Goal: Task Accomplishment & Management: Use online tool/utility

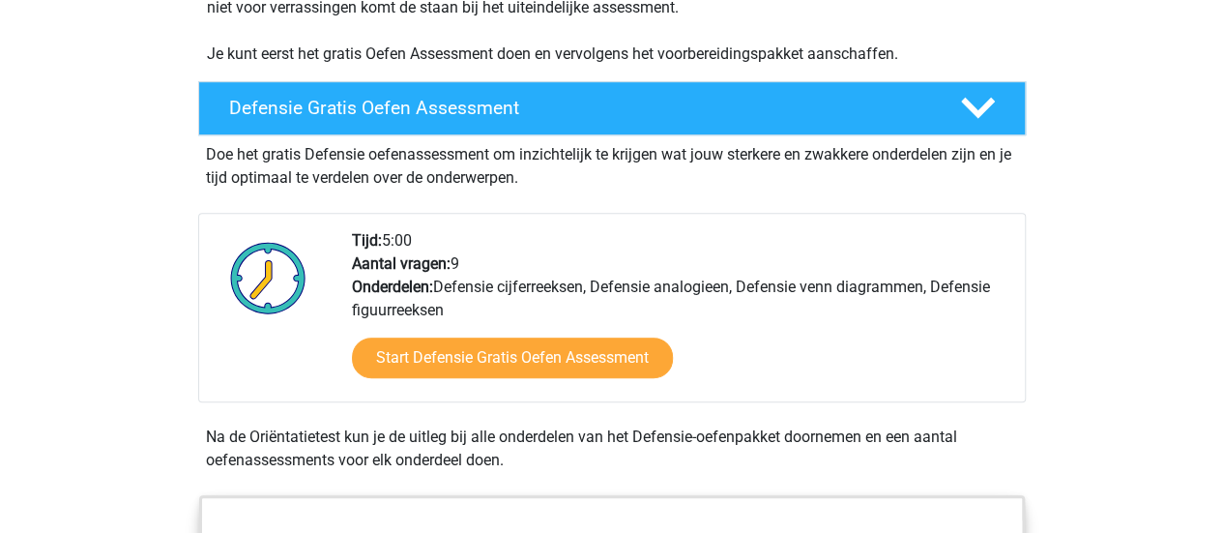
scroll to position [489, 0]
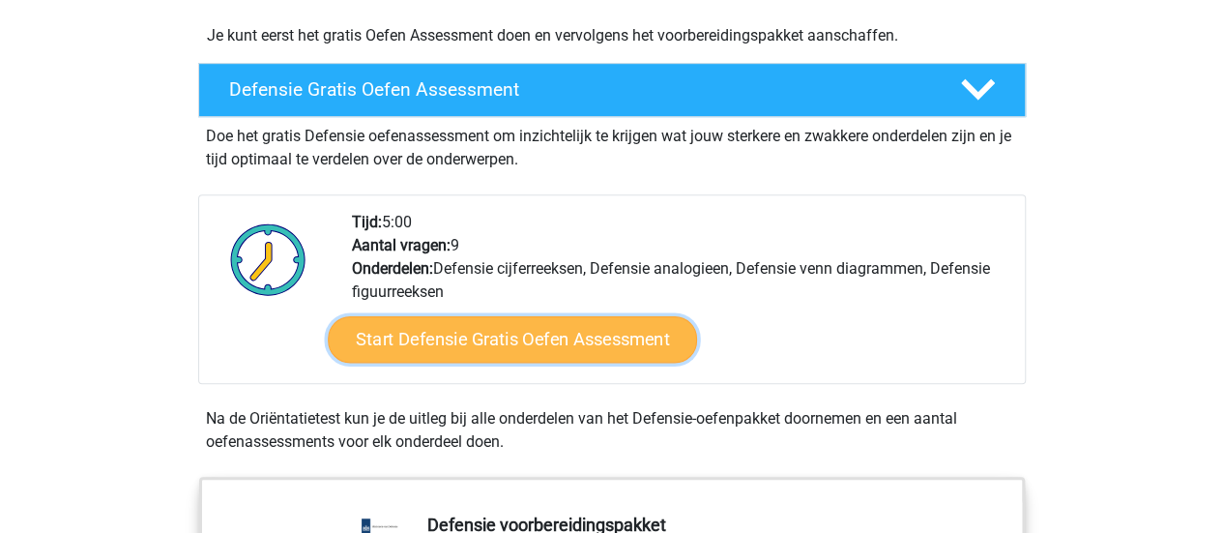
click at [482, 346] on link "Start Defensie Gratis Oefen Assessment" at bounding box center [512, 339] width 369 height 46
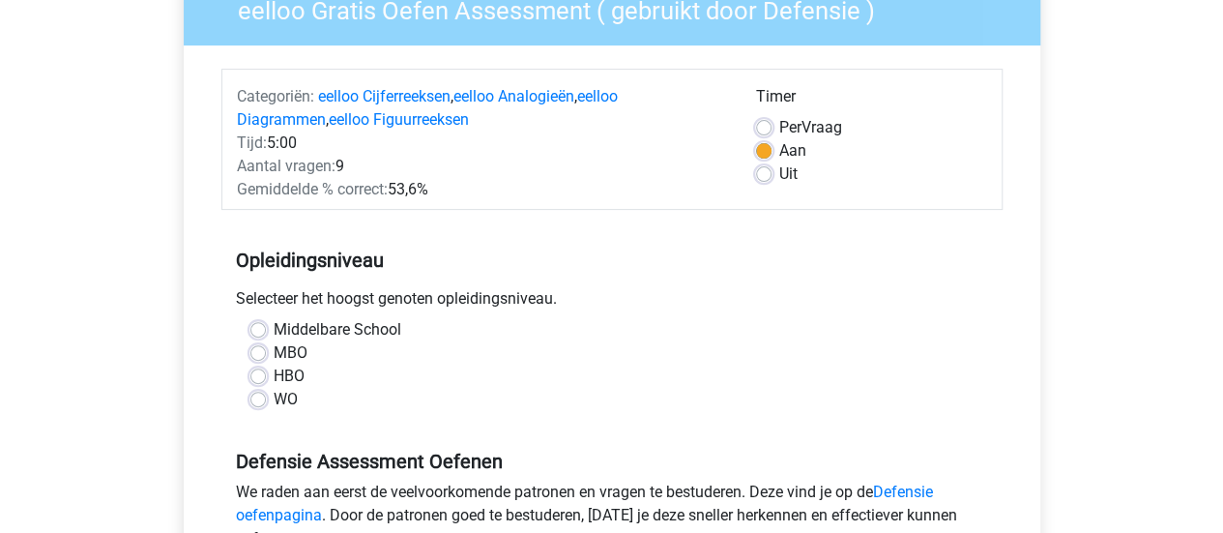
scroll to position [185, 0]
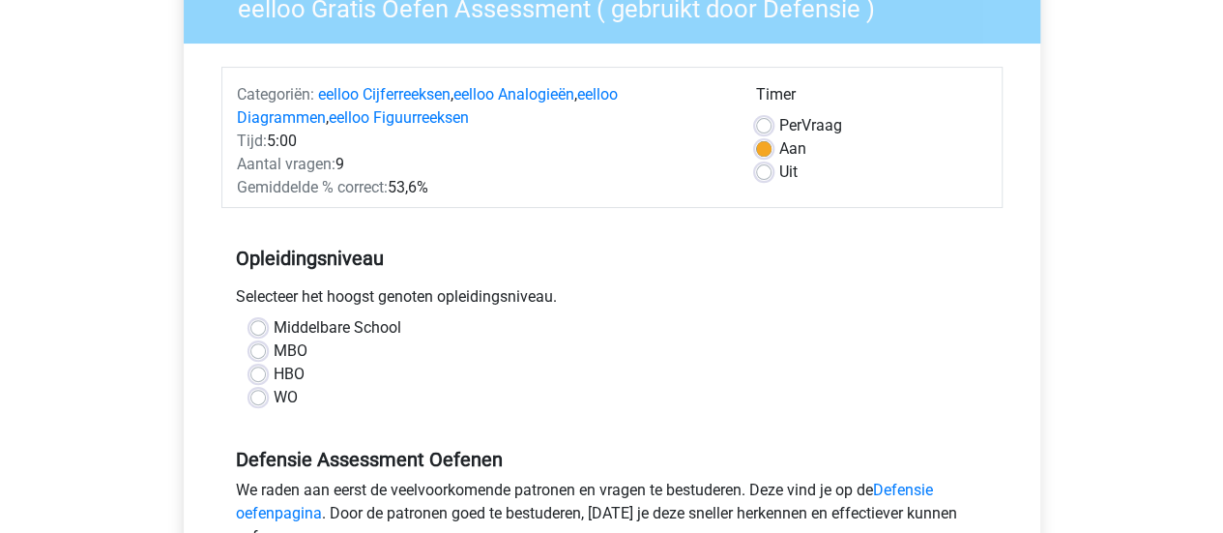
click at [274, 328] on label "Middelbare School" at bounding box center [338, 327] width 128 height 23
click at [259, 328] on input "Middelbare School" at bounding box center [257, 325] width 15 height 19
radio input "true"
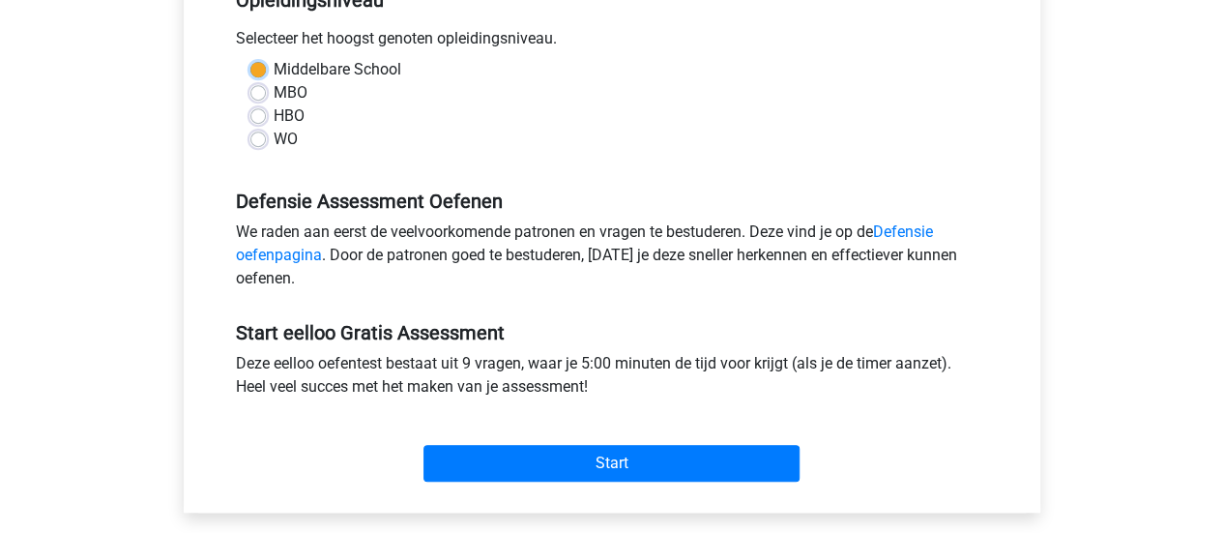
scroll to position [449, 0]
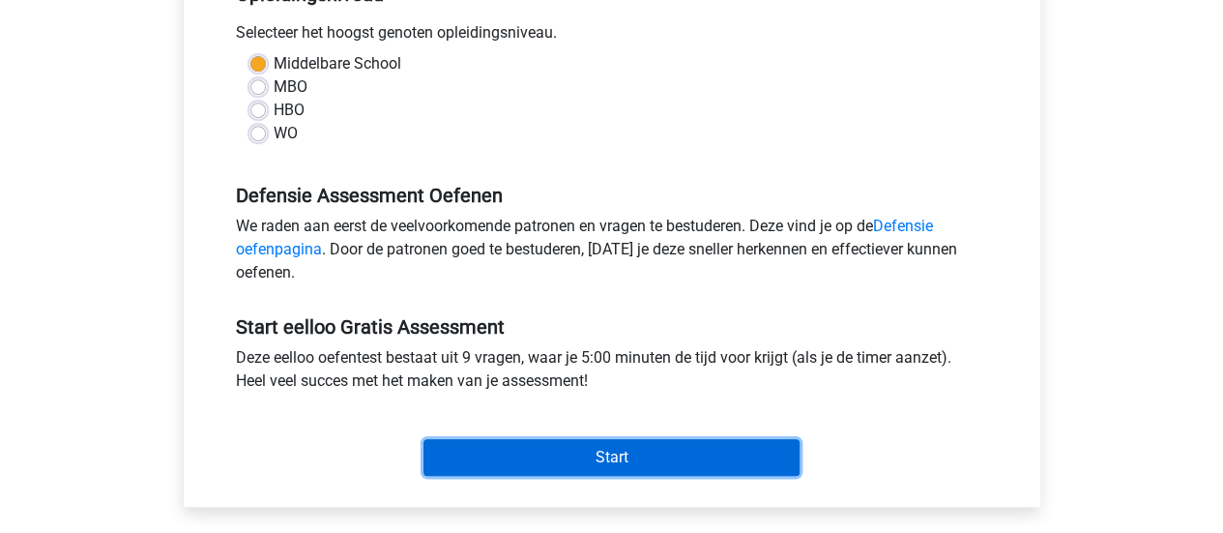
click at [574, 450] on input "Start" at bounding box center [612, 457] width 376 height 37
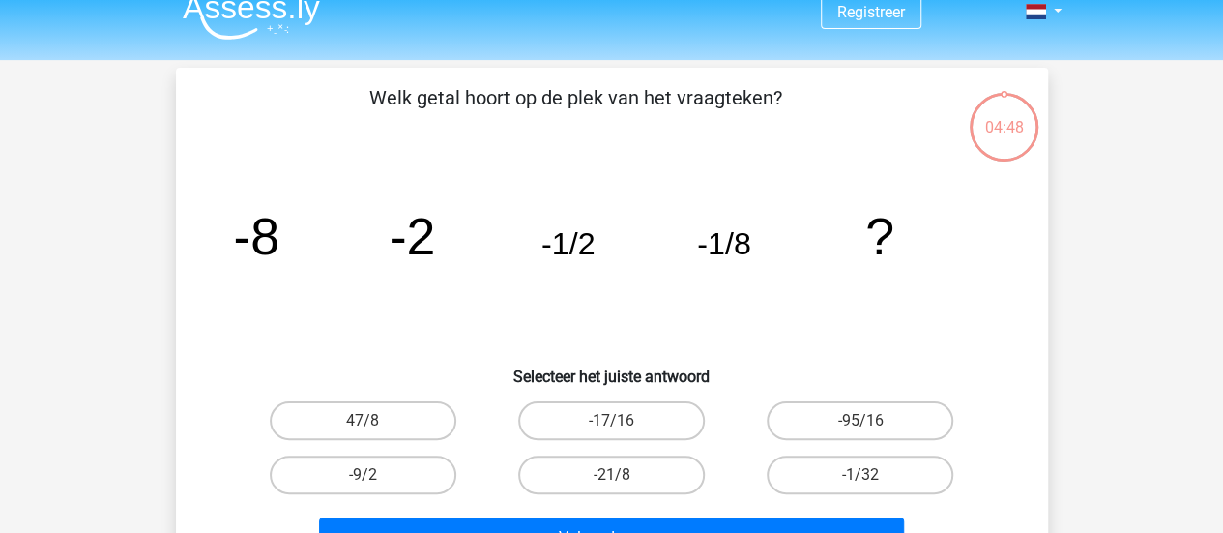
scroll to position [20, 0]
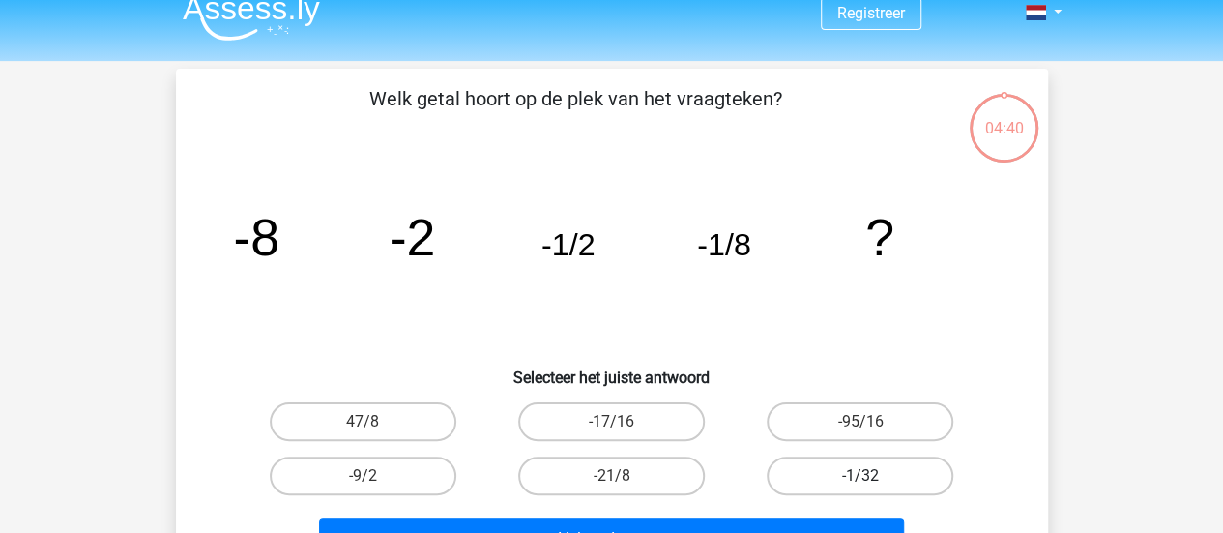
click at [850, 472] on label "-1/32" at bounding box center [860, 475] width 187 height 39
click at [861, 476] on input "-1/32" at bounding box center [867, 482] width 13 height 13
radio input "true"
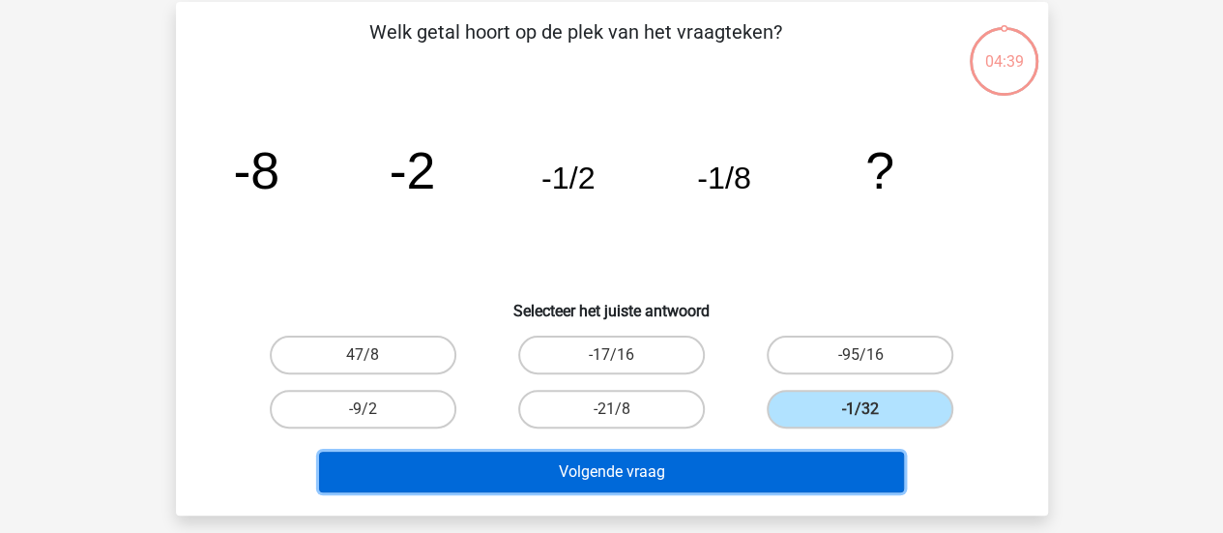
click at [728, 473] on button "Volgende vraag" at bounding box center [611, 472] width 585 height 41
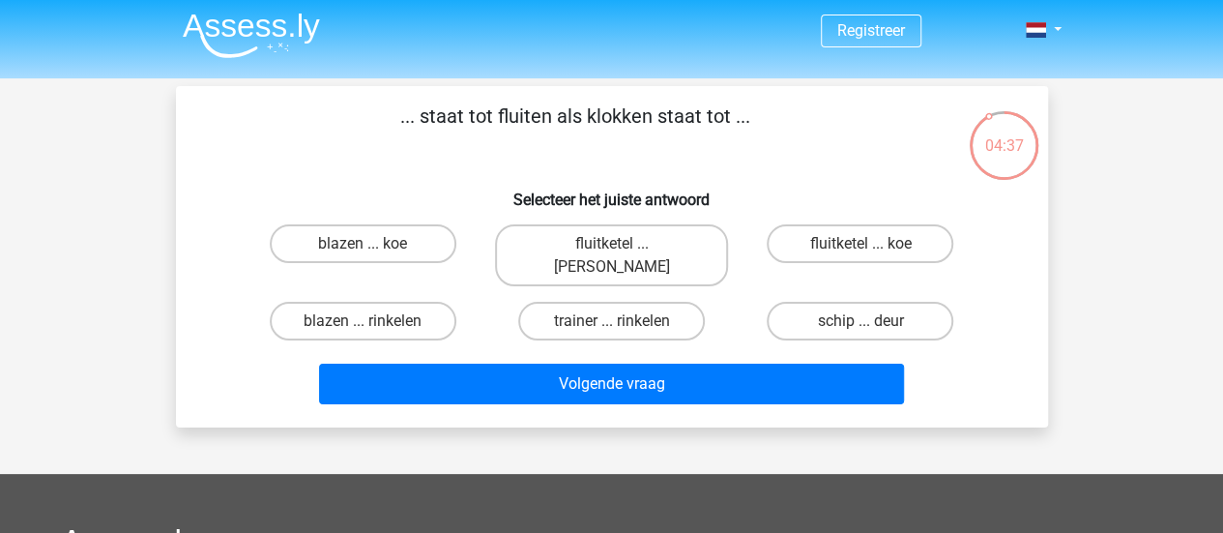
scroll to position [3, 0]
click at [592, 302] on label "trainer ... rinkelen" at bounding box center [611, 321] width 187 height 39
click at [611, 321] on input "trainer ... rinkelen" at bounding box center [617, 327] width 13 height 13
radio input "true"
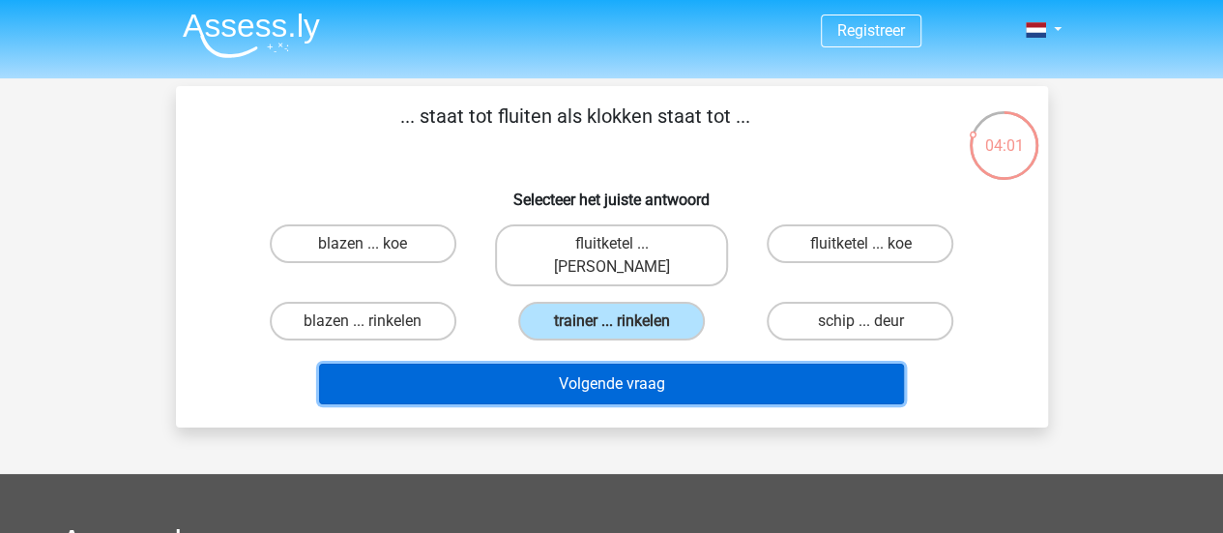
click at [579, 364] on button "Volgende vraag" at bounding box center [611, 384] width 585 height 41
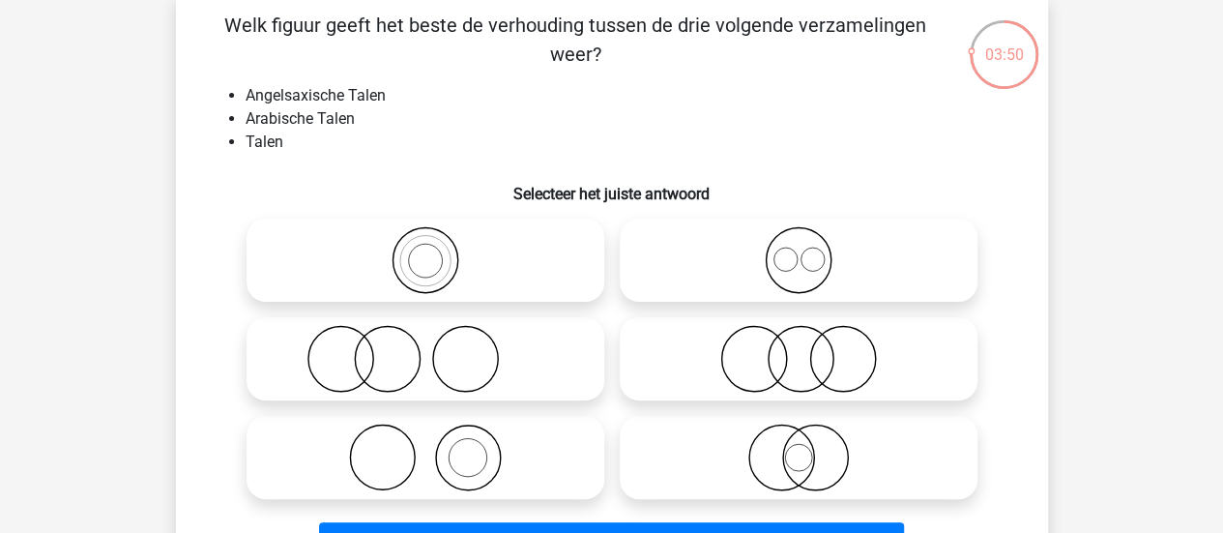
scroll to position [98, 0]
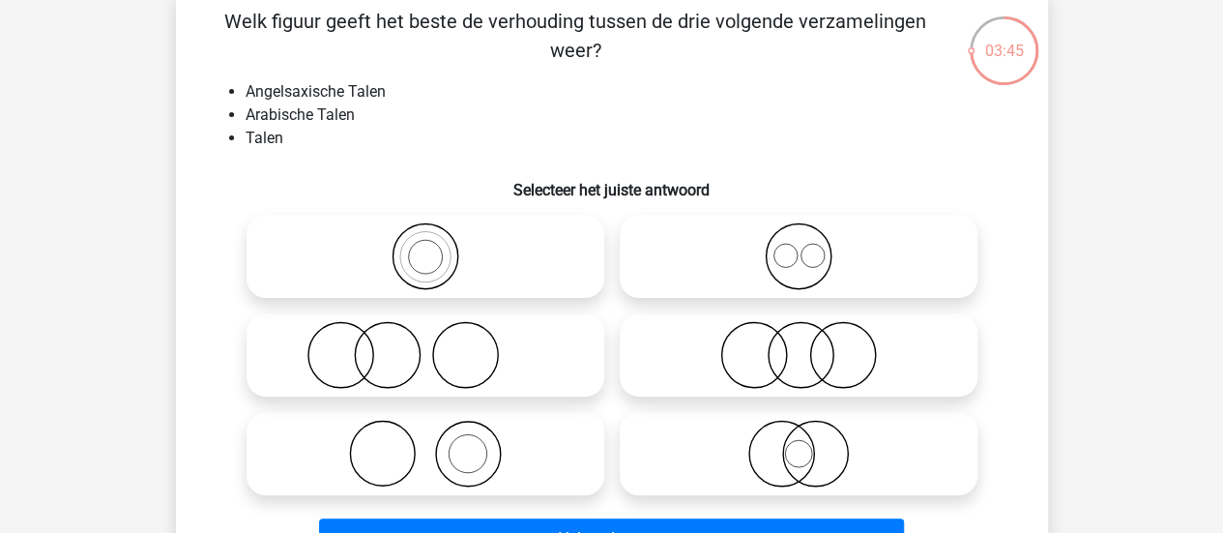
click at [410, 250] on icon at bounding box center [425, 256] width 342 height 68
click at [426, 247] on input "radio" at bounding box center [432, 240] width 13 height 13
radio input "true"
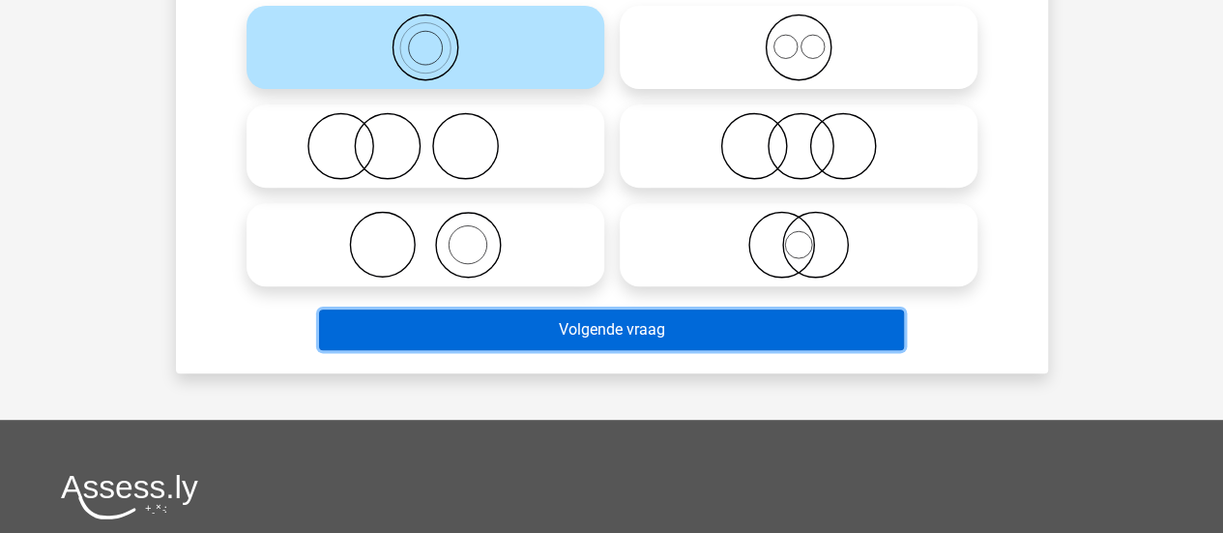
click at [574, 323] on button "Volgende vraag" at bounding box center [611, 329] width 585 height 41
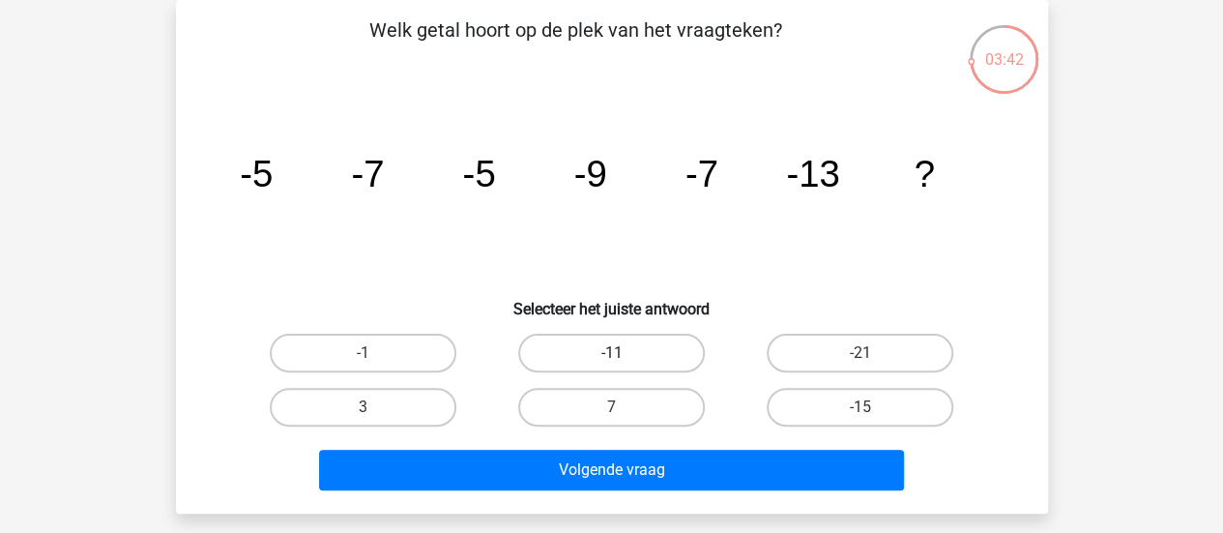
scroll to position [72, 0]
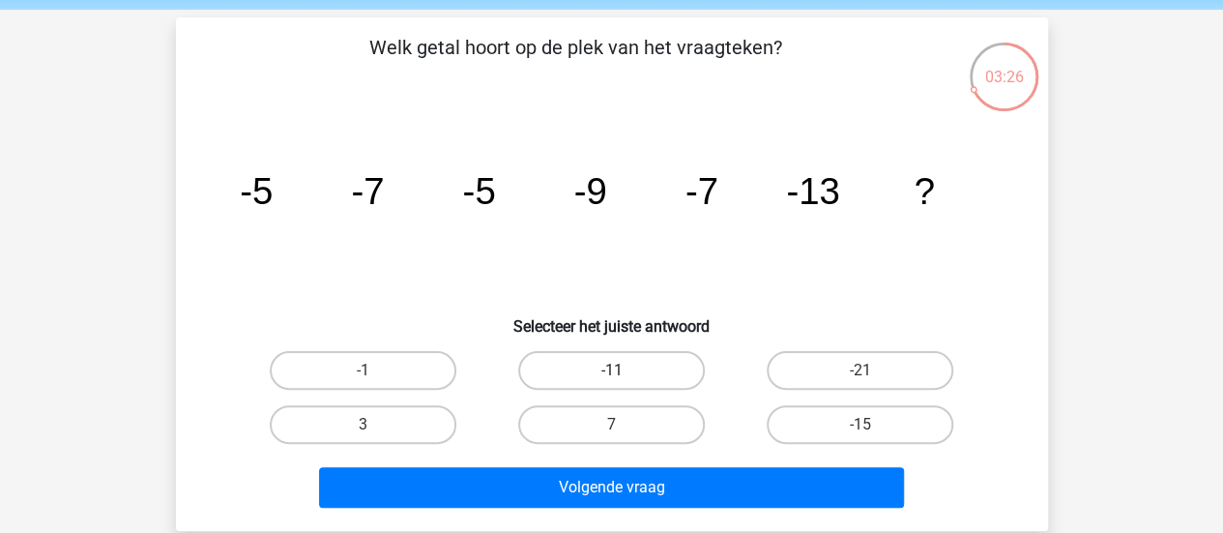
click at [586, 370] on label "-11" at bounding box center [611, 370] width 187 height 39
click at [611, 370] on input "-11" at bounding box center [617, 376] width 13 height 13
radio input "true"
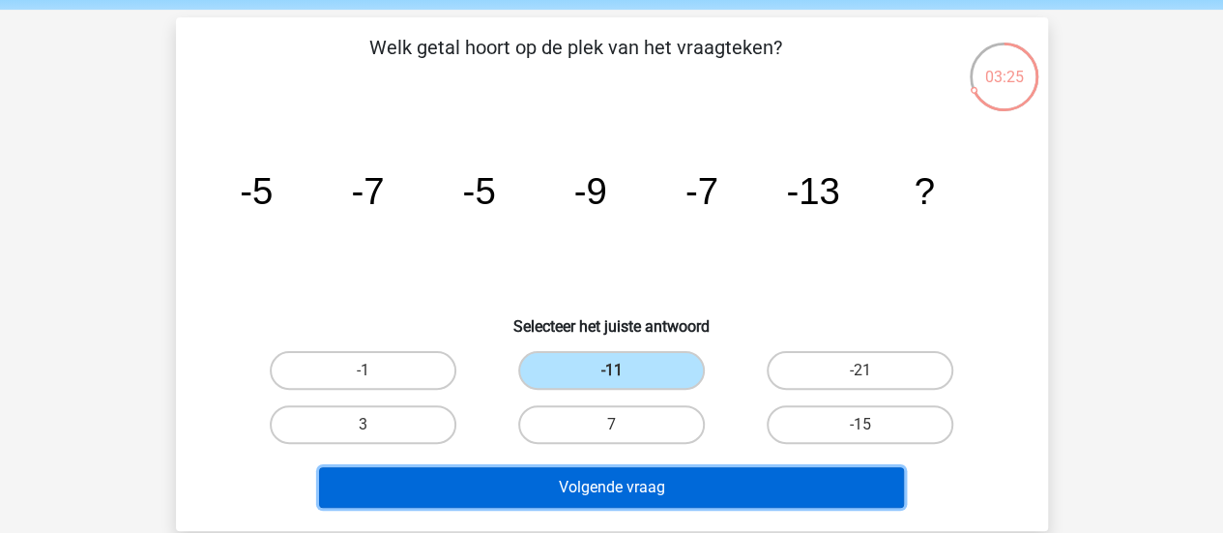
click at [611, 502] on button "Volgende vraag" at bounding box center [611, 487] width 585 height 41
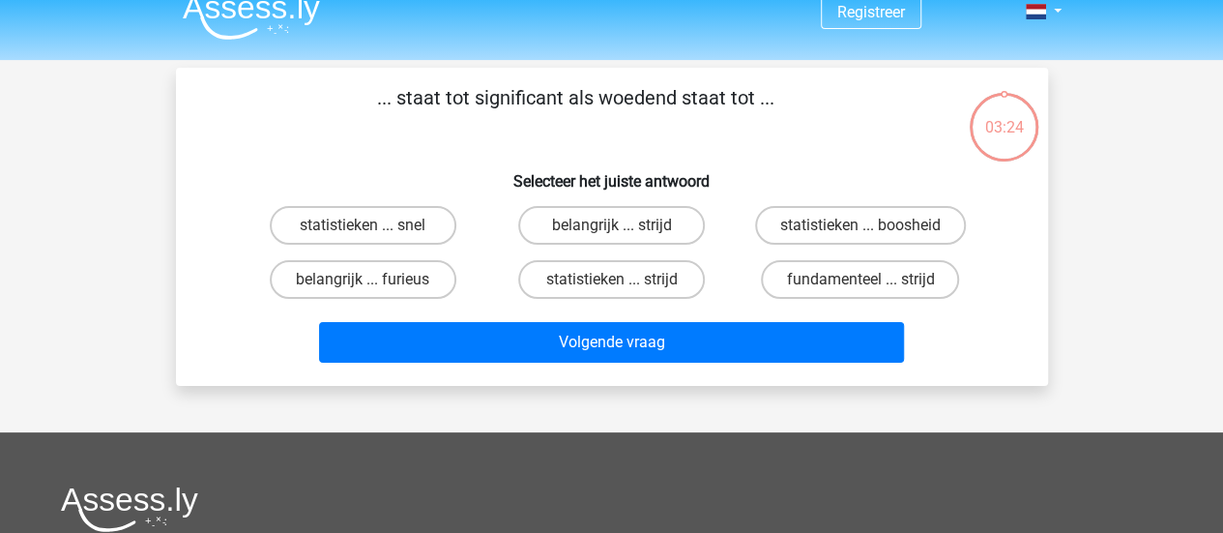
scroll to position [0, 0]
